Goal: Task Accomplishment & Management: Complete application form

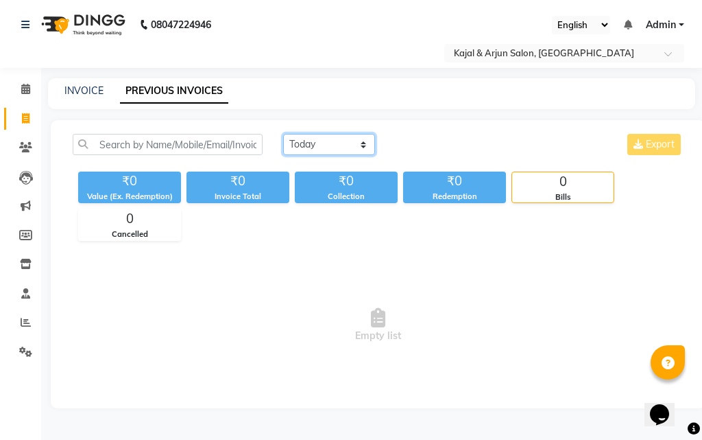
click at [363, 143] on select "[DATE] [DATE] Custom Range" at bounding box center [329, 144] width 92 height 21
select select "range"
click at [283, 134] on select "[DATE] [DATE] Custom Range" at bounding box center [329, 144] width 92 height 21
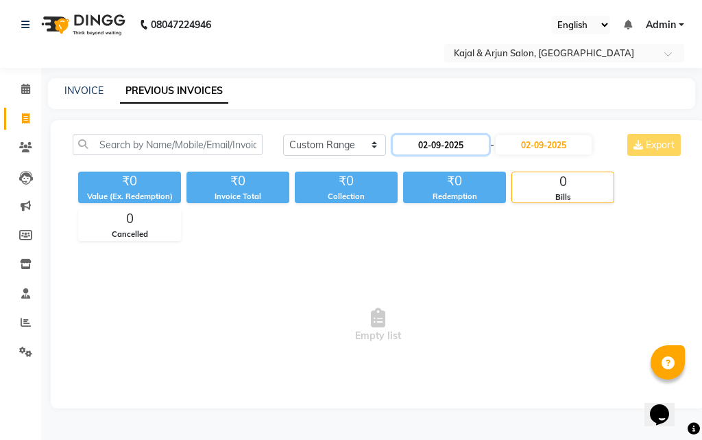
click at [446, 139] on input "02-09-2025" at bounding box center [441, 144] width 96 height 19
select select "9"
select select "2025"
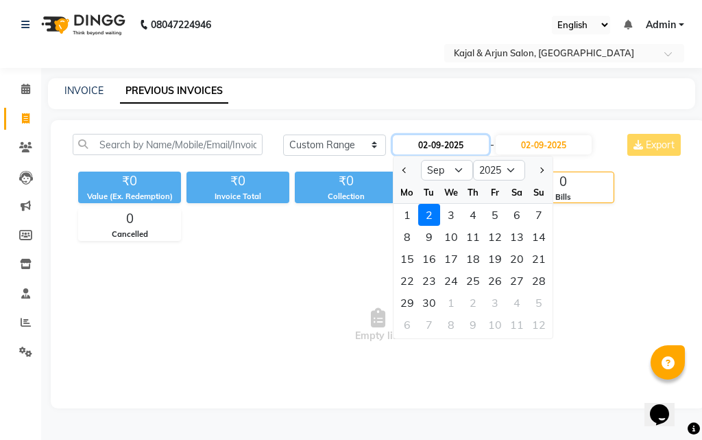
click at [446, 139] on input "02-09-2025" at bounding box center [441, 144] width 96 height 19
type input "[DATE]"
click at [405, 167] on span "Previous month" at bounding box center [405, 169] width 5 height 5
select select "8"
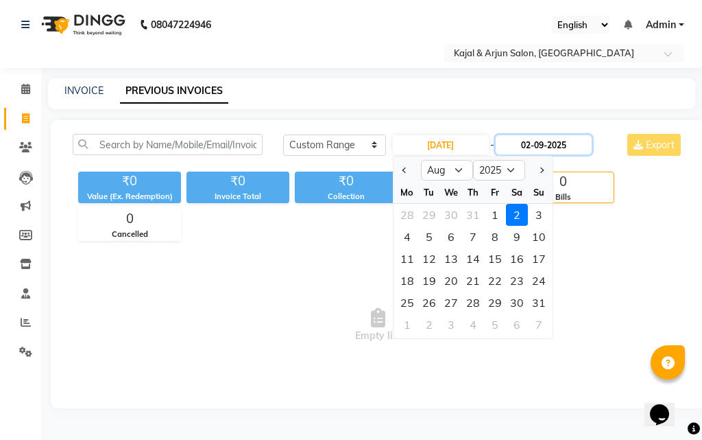
click at [558, 138] on input "02-09-2025" at bounding box center [544, 144] width 96 height 19
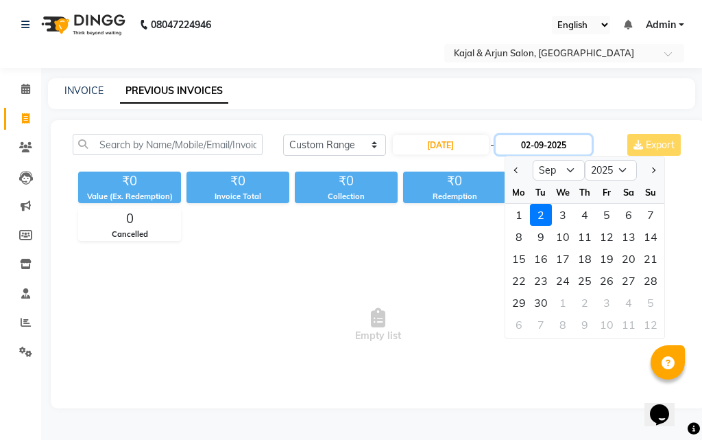
click at [558, 138] on input "02-09-2025" at bounding box center [544, 144] width 96 height 19
click at [518, 167] on button "Previous month" at bounding box center [517, 170] width 12 height 22
select select "8"
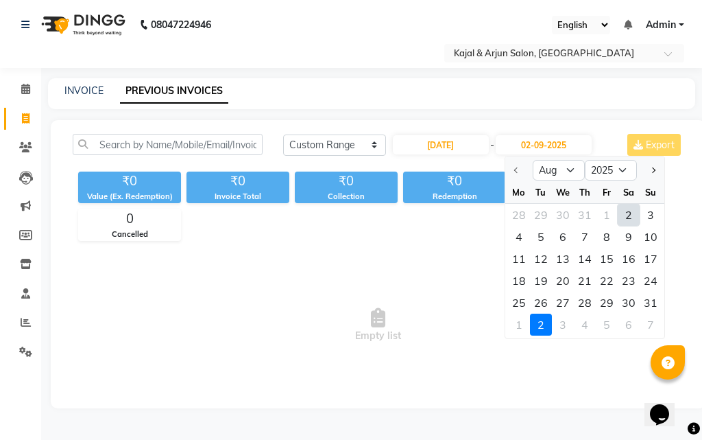
click at [629, 216] on div "2" at bounding box center [629, 215] width 22 height 22
type input "[DATE]"
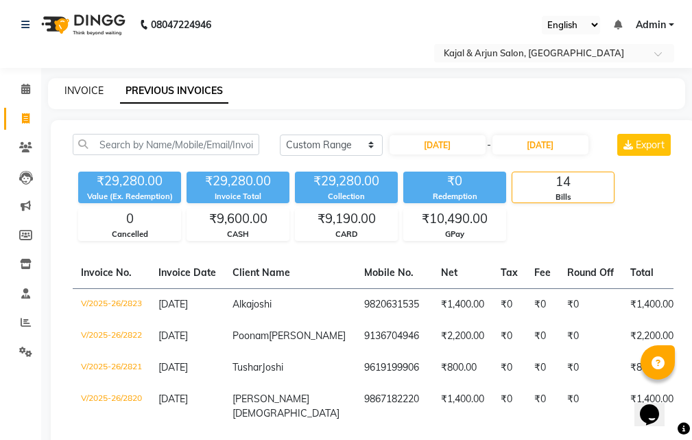
click at [84, 84] on link "INVOICE" at bounding box center [83, 90] width 39 height 12
select select "541"
select select "service"
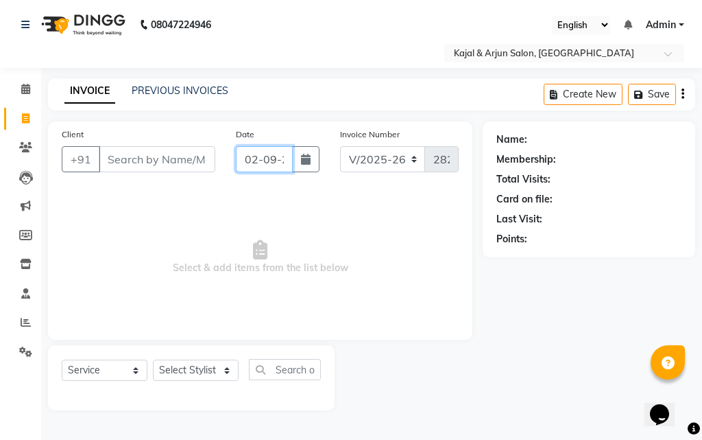
click at [274, 157] on input "02-09-2025" at bounding box center [264, 159] width 57 height 26
select select "9"
select select "2025"
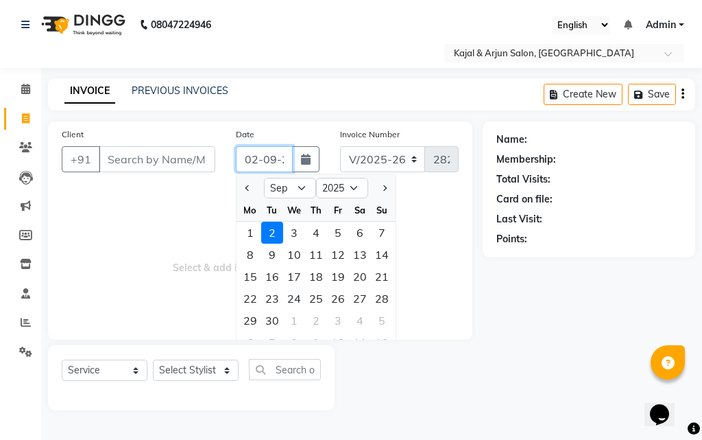
click at [274, 157] on input "02-09-2025" at bounding box center [264, 159] width 57 height 26
click at [256, 157] on input "[DATE]" at bounding box center [264, 159] width 57 height 26
type input "[DATE]"
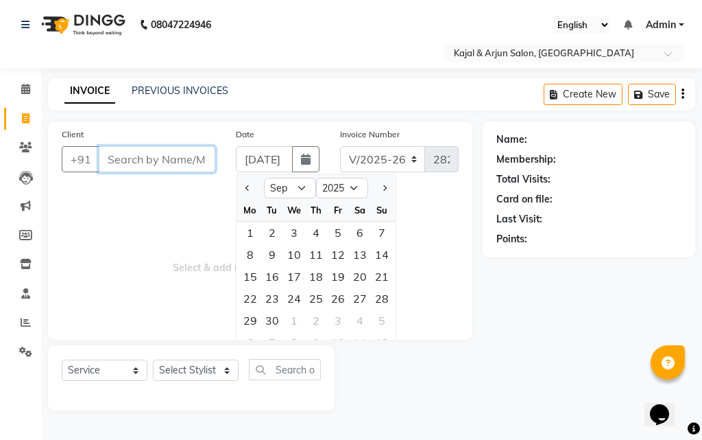
click at [143, 154] on input "Client" at bounding box center [157, 159] width 117 height 26
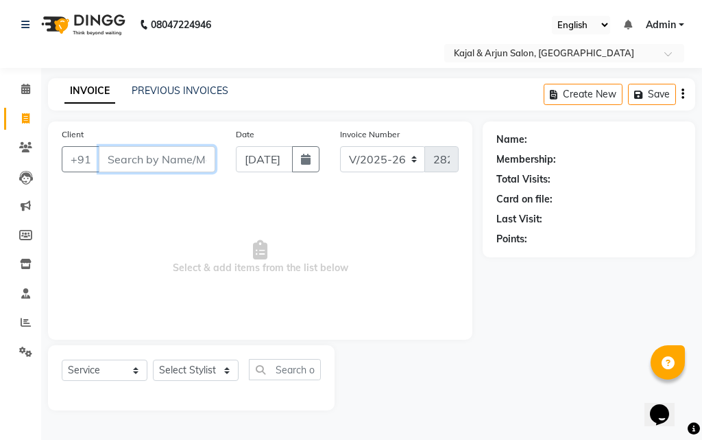
click at [147, 155] on input "Client" at bounding box center [157, 159] width 117 height 26
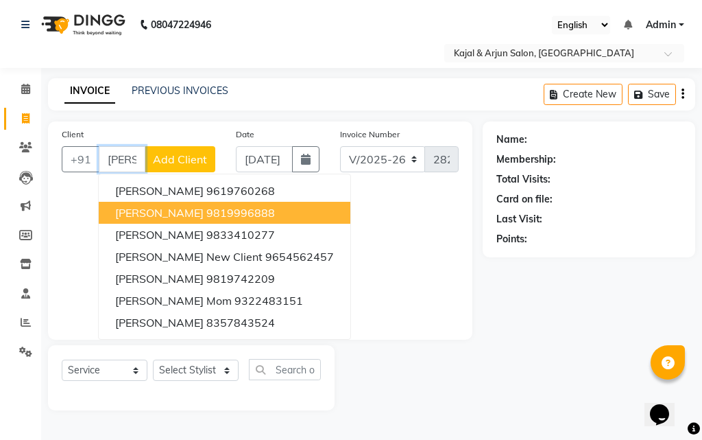
click at [206, 215] on ngb-highlight "9819996888" at bounding box center [240, 213] width 69 height 14
type input "9819996888"
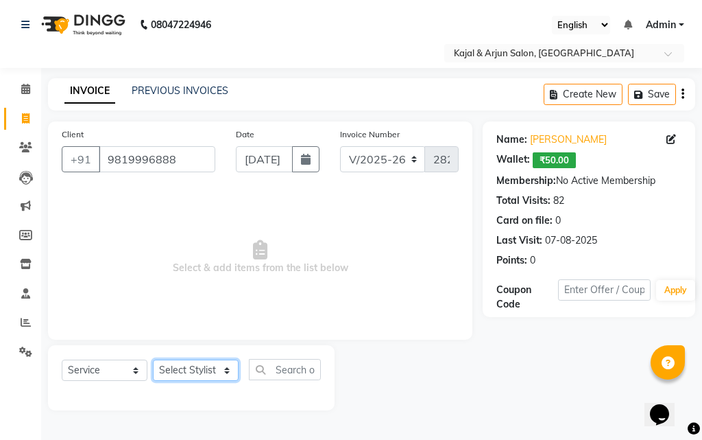
click at [223, 370] on select "Select Stylist Arjun Sir [PERSON_NAME] [PERSON_NAME] [PERSON_NAME] [PERSON_NAME…" at bounding box center [196, 369] width 86 height 21
select select "72745"
click at [153, 359] on select "Select Stylist Arjun Sir [PERSON_NAME] [PERSON_NAME] [PERSON_NAME] [PERSON_NAME…" at bounding box center [196, 369] width 86 height 21
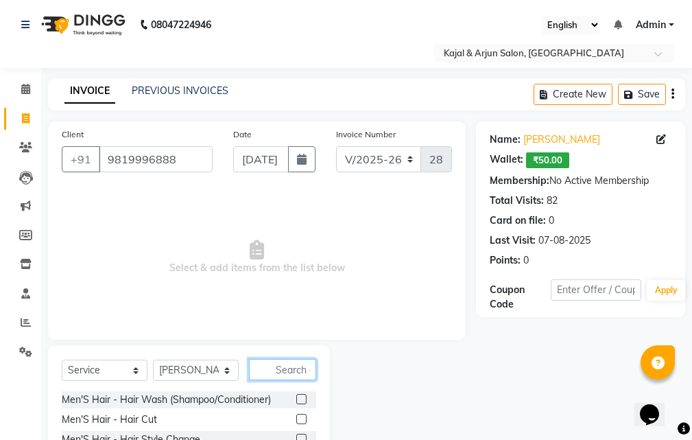
click at [296, 370] on input "text" at bounding box center [282, 369] width 67 height 21
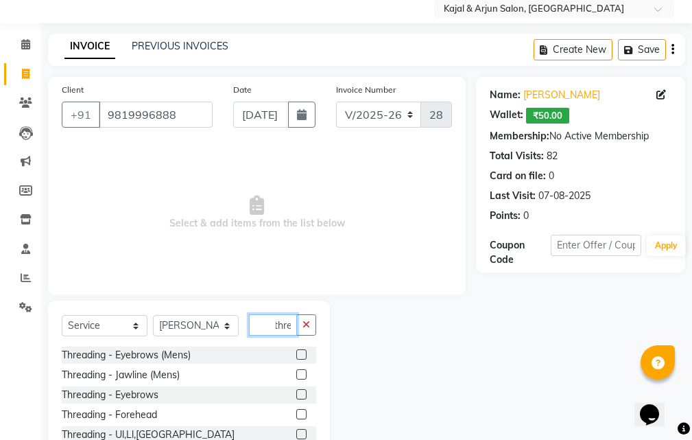
scroll to position [69, 0]
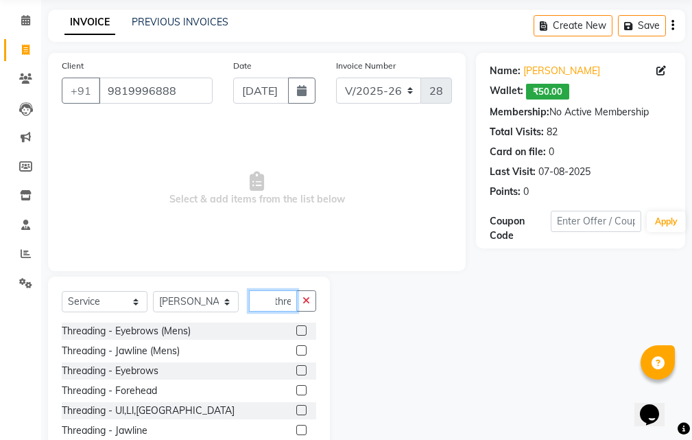
type input "thre"
click at [296, 368] on label at bounding box center [301, 370] width 10 height 10
click at [296, 368] on input "checkbox" at bounding box center [300, 370] width 9 height 9
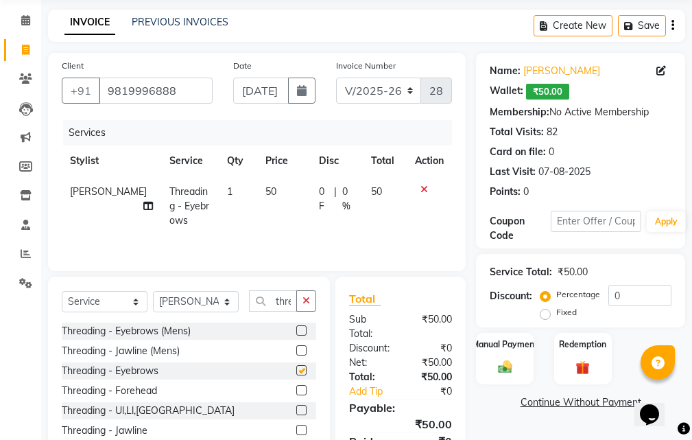
checkbox input "false"
